Goal: Task Accomplishment & Management: Use online tool/utility

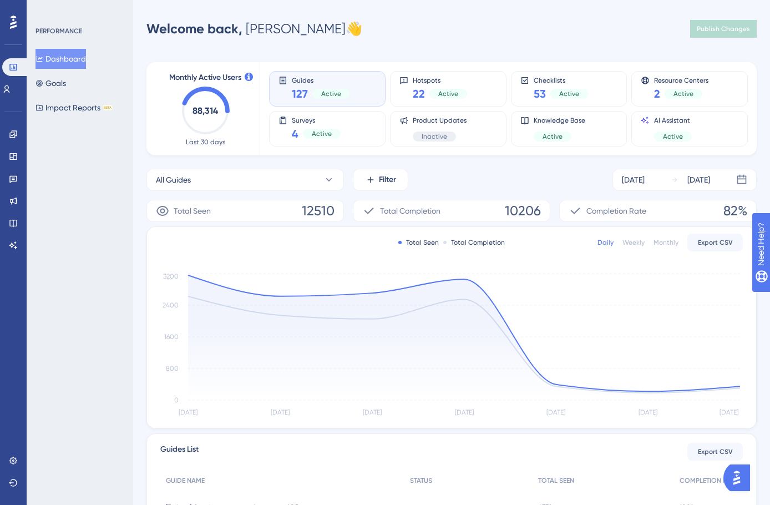
drag, startPoint x: 433, startPoint y: 29, endPoint x: 1, endPoint y: 240, distance: 480.1
click at [433, 31] on div "Welcome back, [PERSON_NAME] 👋 Publish Changes" at bounding box center [451, 29] width 610 height 22
click at [17, 465] on link at bounding box center [13, 461] width 9 height 18
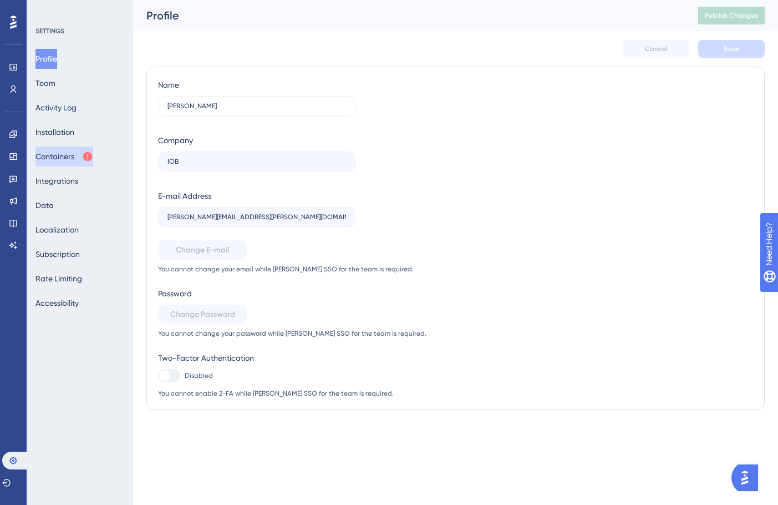
click at [73, 162] on button "Containers" at bounding box center [65, 156] width 58 height 20
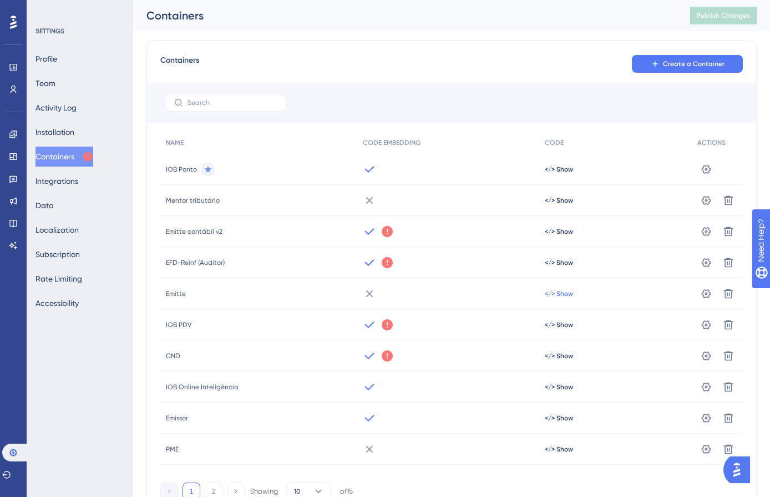
click at [558, 293] on span "</> Show" at bounding box center [559, 293] width 28 height 9
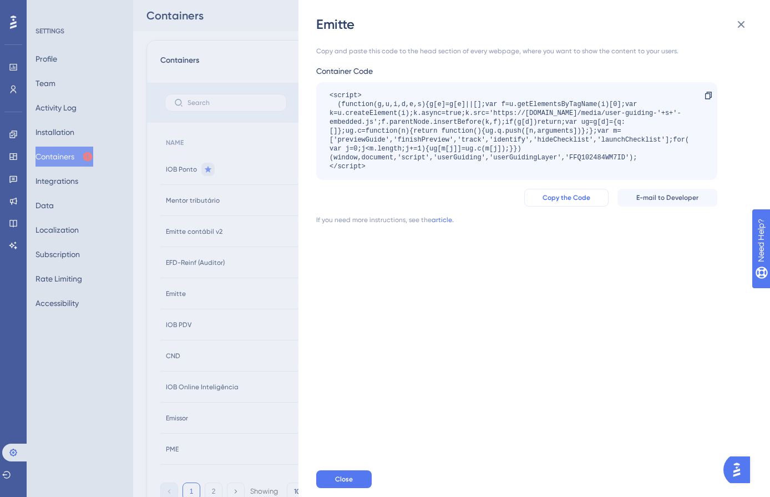
click at [563, 200] on span "Copy the Code" at bounding box center [567, 197] width 48 height 9
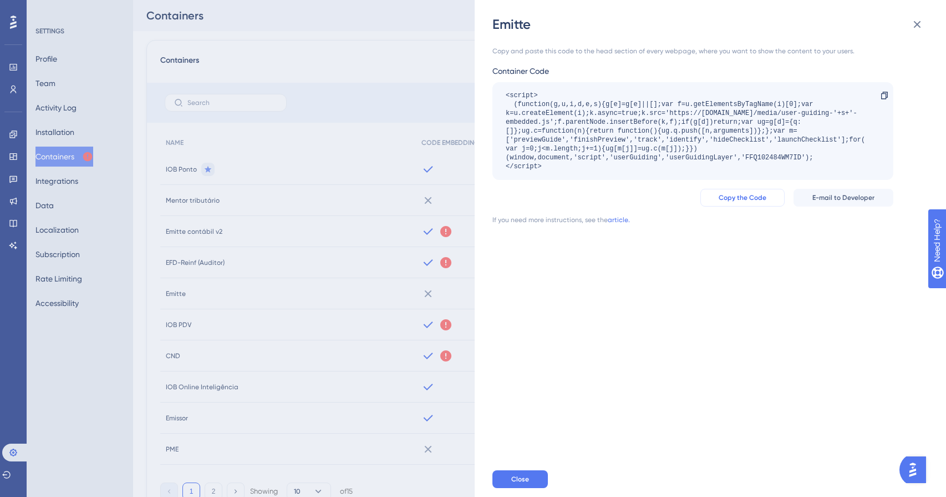
drag, startPoint x: 734, startPoint y: 193, endPoint x: 741, endPoint y: 165, distance: 28.0
click at [736, 191] on button "Copy the Code" at bounding box center [743, 198] width 84 height 18
click at [687, 330] on div "Copy and paste this code to the head section of every webpage, where you want t…" at bounding box center [716, 247] width 447 height 428
